Goal: Information Seeking & Learning: Check status

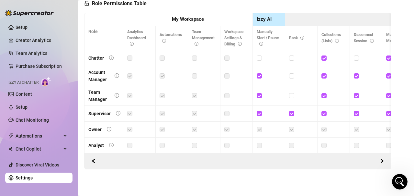
scroll to position [178, 0]
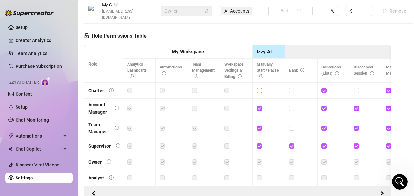
click at [260, 88] on input "checkbox" at bounding box center [259, 90] width 5 height 5
checkbox input "true"
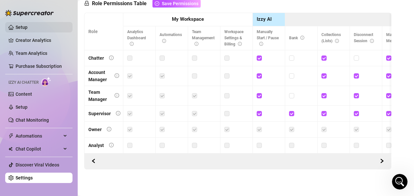
click at [28, 25] on link "Setup" at bounding box center [22, 27] width 12 height 5
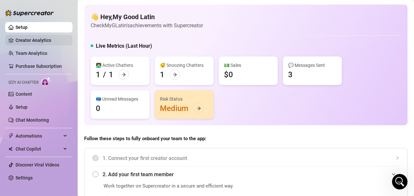
click at [48, 36] on link "Creator Analytics" at bounding box center [42, 40] width 52 height 10
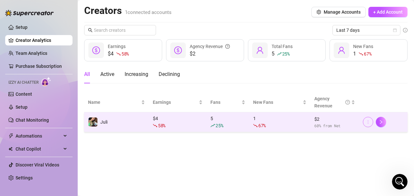
click at [370, 121] on icon "more" at bounding box center [368, 121] width 5 height 5
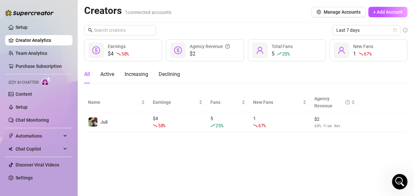
click at [388, 147] on main "Creators 1 connected accounts Manage Accounts + Add Account Last 7 days $4 58 %…" at bounding box center [246, 98] width 336 height 196
click at [170, 136] on main "Creators 1 connected accounts Manage Accounts + Add Account Last 7 days $4 58 %…" at bounding box center [246, 98] width 336 height 196
click at [373, 28] on span "Last 7 days" at bounding box center [366, 30] width 60 height 10
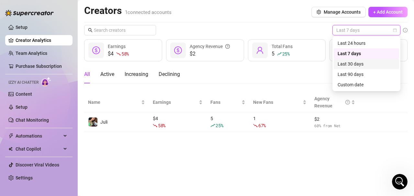
click at [360, 63] on div "Last 30 days" at bounding box center [367, 63] width 58 height 7
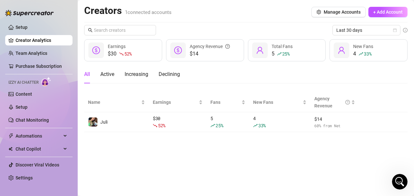
drag, startPoint x: 404, startPoint y: 31, endPoint x: 364, endPoint y: 142, distance: 118.3
click at [364, 143] on main "Creators 1 connected accounts Manage Accounts + Add Account Last 30 days $30 52…" at bounding box center [246, 98] width 336 height 196
click at [395, 31] on icon "calendar" at bounding box center [395, 30] width 4 height 4
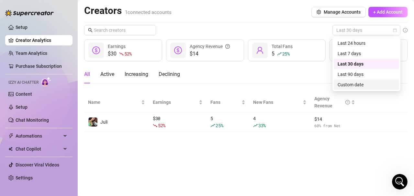
click at [356, 85] on div "Custom date" at bounding box center [367, 84] width 58 height 7
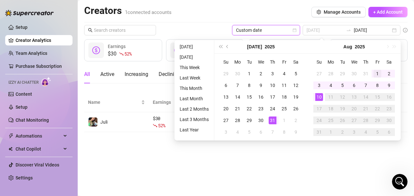
type input "[DATE]"
click at [378, 72] on div "1" at bounding box center [378, 74] width 8 height 8
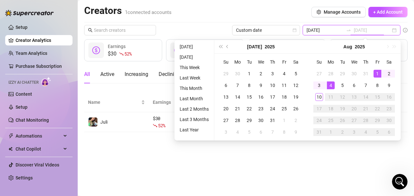
type input "[DATE]"
click at [321, 97] on div "10" at bounding box center [319, 97] width 8 height 8
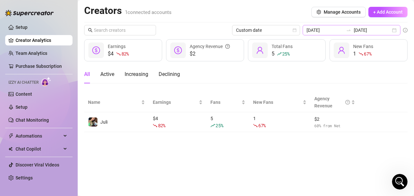
click at [394, 28] on div "[DATE] [DATE]" at bounding box center [352, 30] width 98 height 10
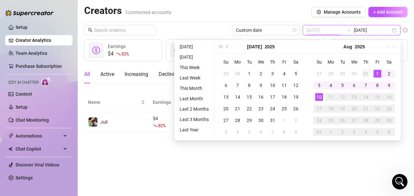
type input "[DATE]"
click at [366, 73] on div "31" at bounding box center [366, 74] width 8 height 8
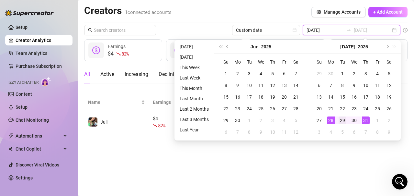
type input "[DATE]"
click at [344, 119] on div "29" at bounding box center [343, 120] width 8 height 8
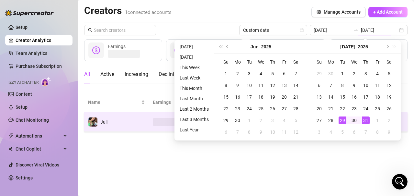
type input "[DATE]"
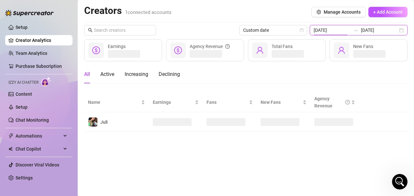
click at [335, 30] on input "[DATE]" at bounding box center [332, 30] width 37 height 7
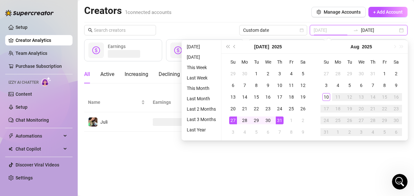
type input "[DATE]"
click at [376, 29] on input "[DATE]" at bounding box center [379, 30] width 37 height 7
type input "[DATE]"
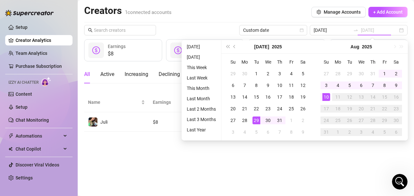
drag, startPoint x: 329, startPoint y: 97, endPoint x: 375, endPoint y: 84, distance: 47.9
click at [329, 97] on div "10" at bounding box center [326, 97] width 8 height 8
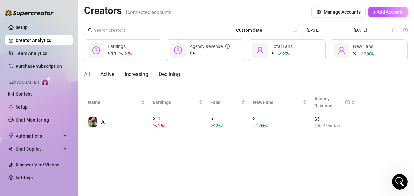
click at [313, 159] on main "Creators 1 connected accounts Manage Accounts + Add Account Custom date [DATE] …" at bounding box center [246, 98] width 336 height 196
click at [303, 169] on main "Creators 1 connected accounts Manage Accounts + Add Account Custom date [DATE] …" at bounding box center [246, 98] width 336 height 196
